Goal: Task Accomplishment & Management: Use online tool/utility

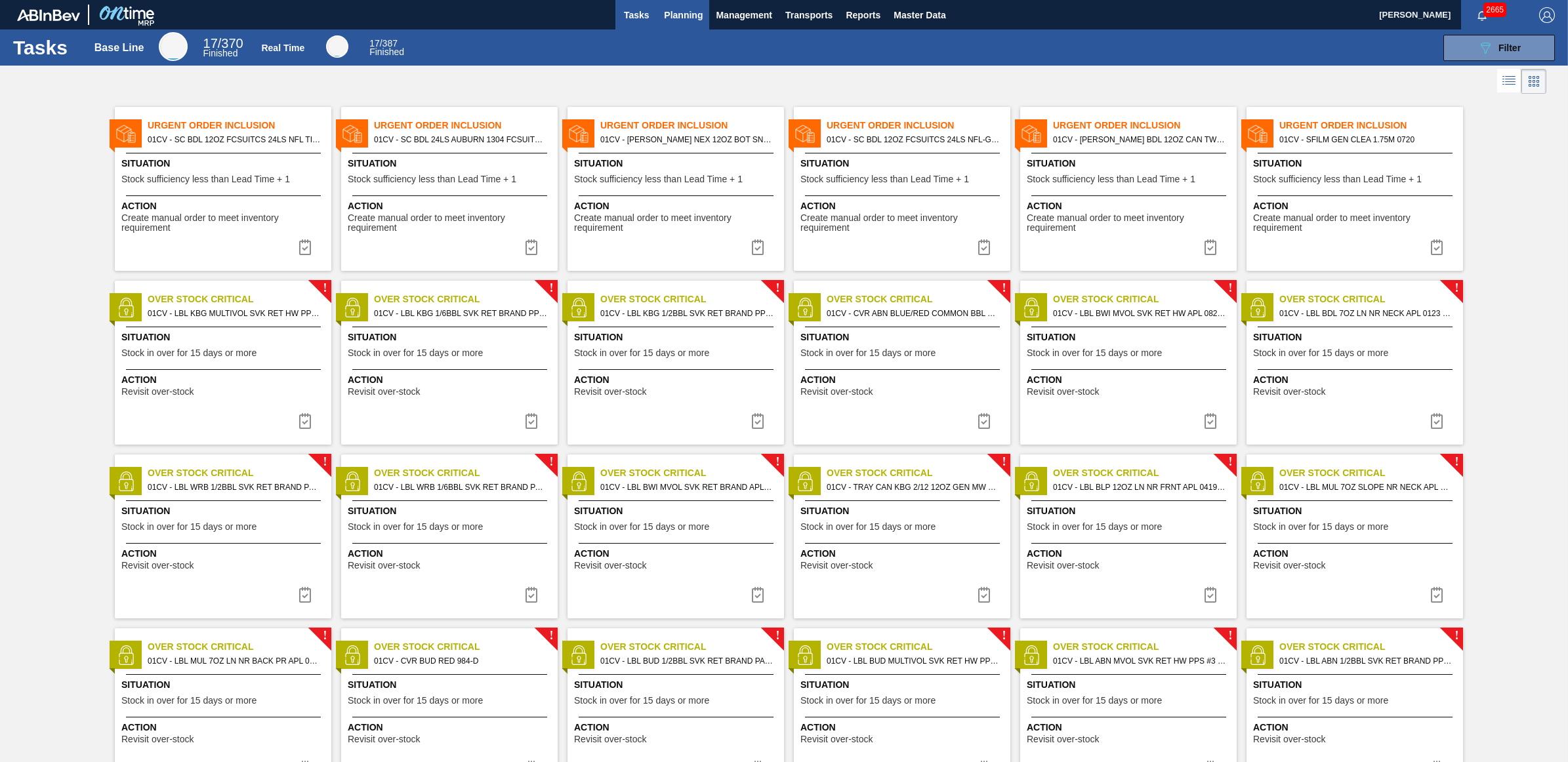
click at [696, 24] on button "Planning" at bounding box center [683, 15] width 52 height 29
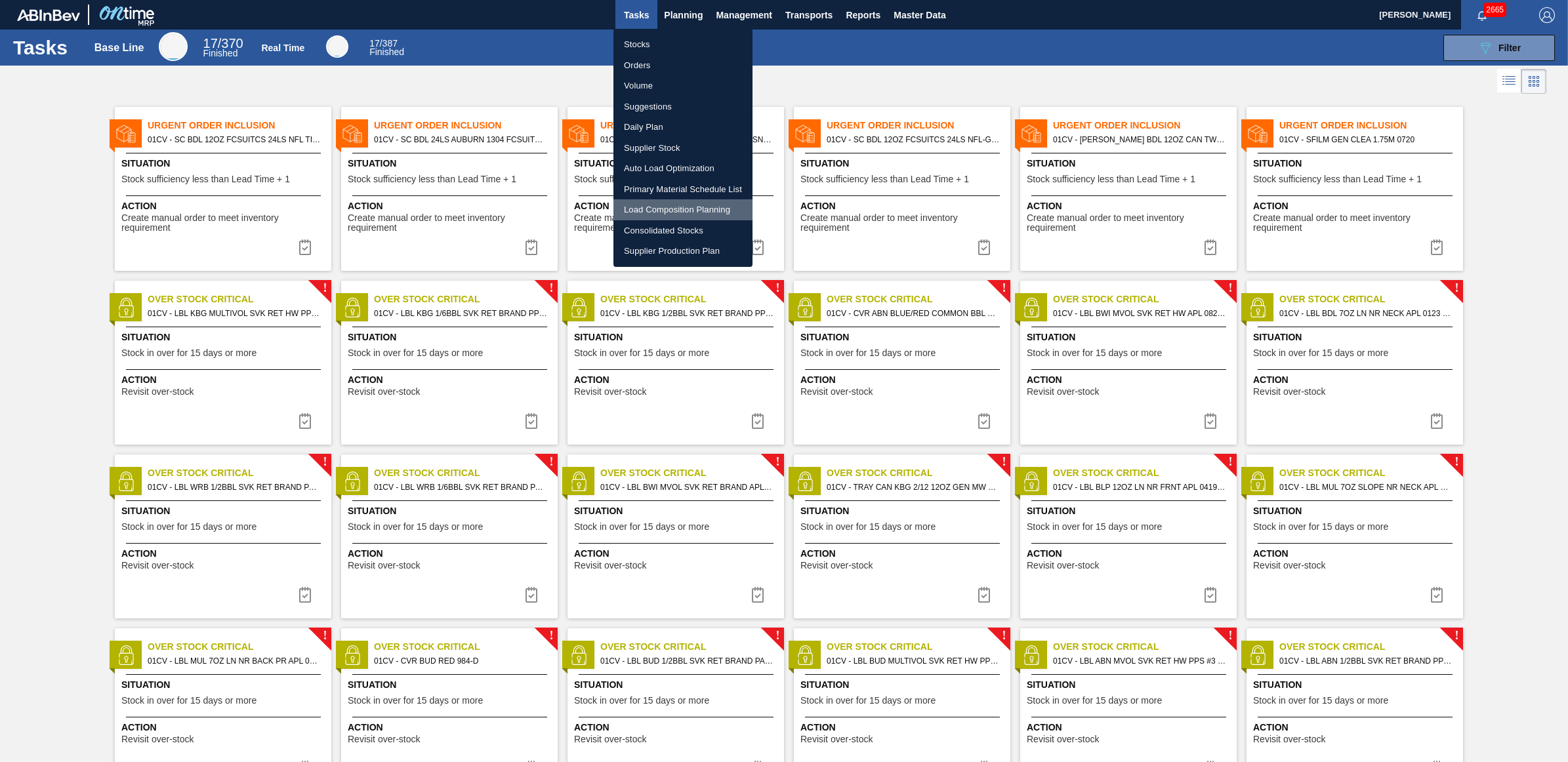
click at [666, 209] on li "Load Composition Planning" at bounding box center [683, 209] width 139 height 21
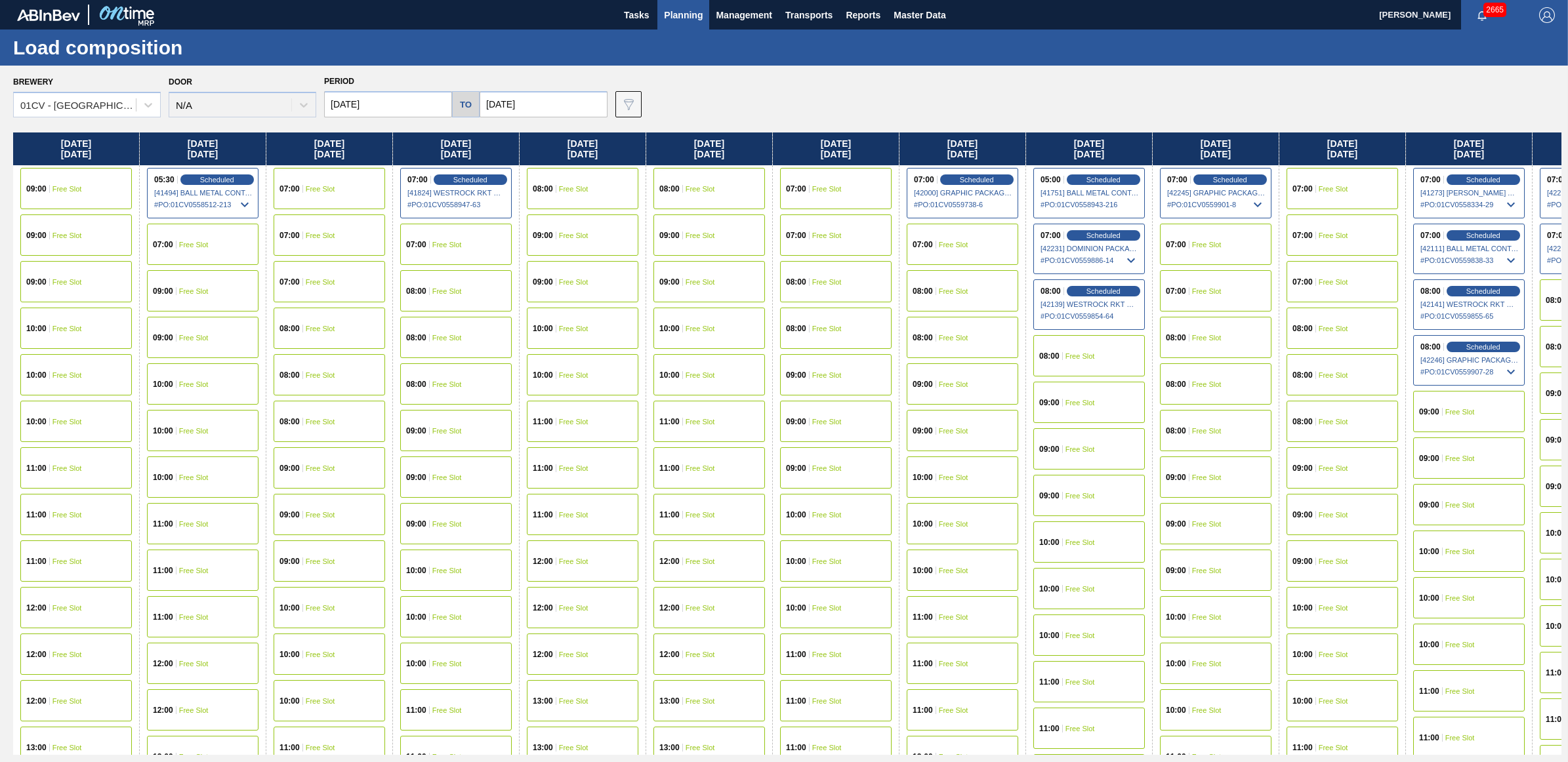
click at [414, 96] on input "[DATE]" at bounding box center [388, 104] width 128 height 26
click at [428, 287] on div "4" at bounding box center [425, 284] width 18 height 18
type input "[DATE]"
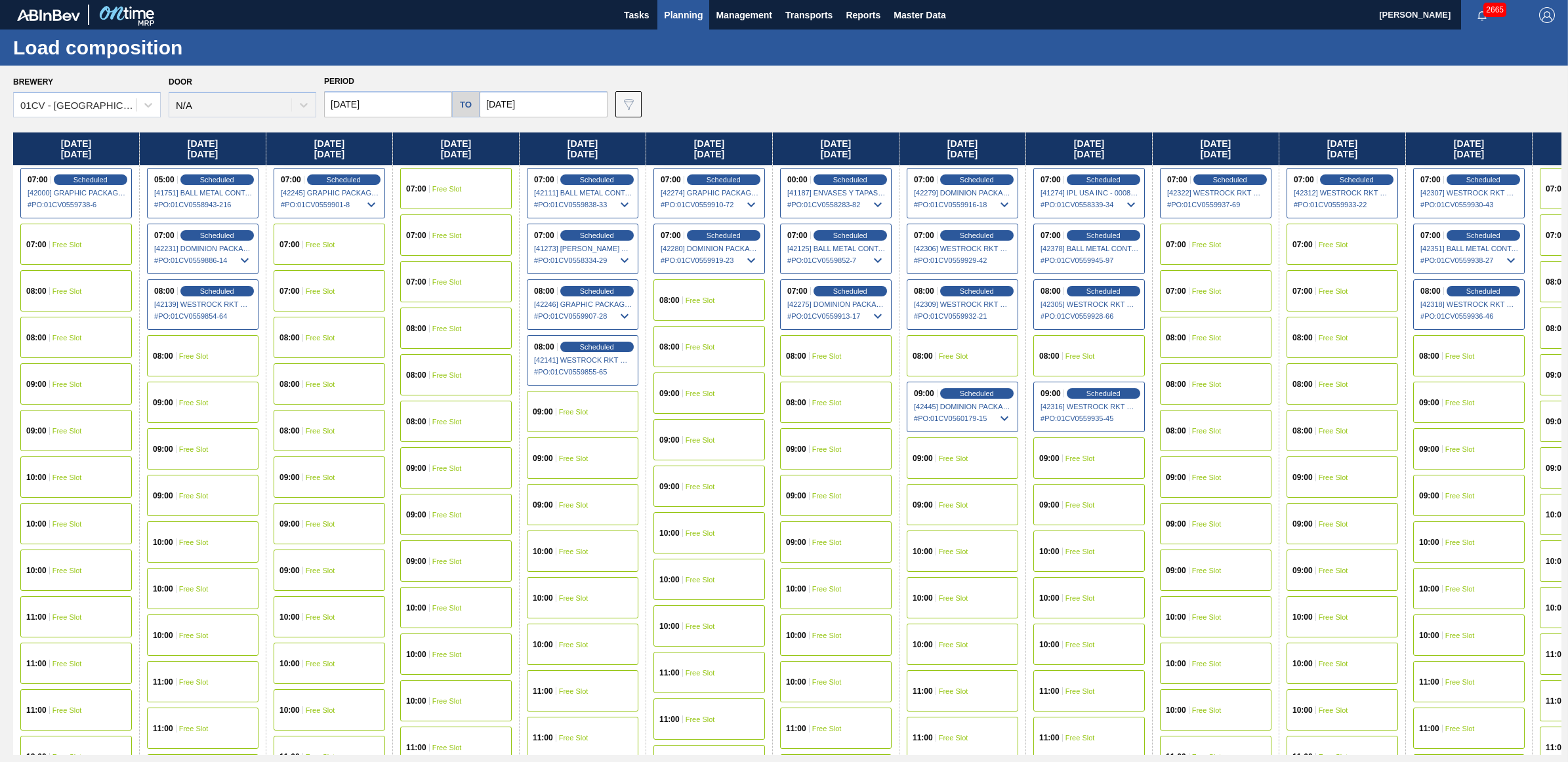
click at [753, 204] on icon at bounding box center [751, 204] width 8 height 4
